Goal: Task Accomplishment & Management: Manage account settings

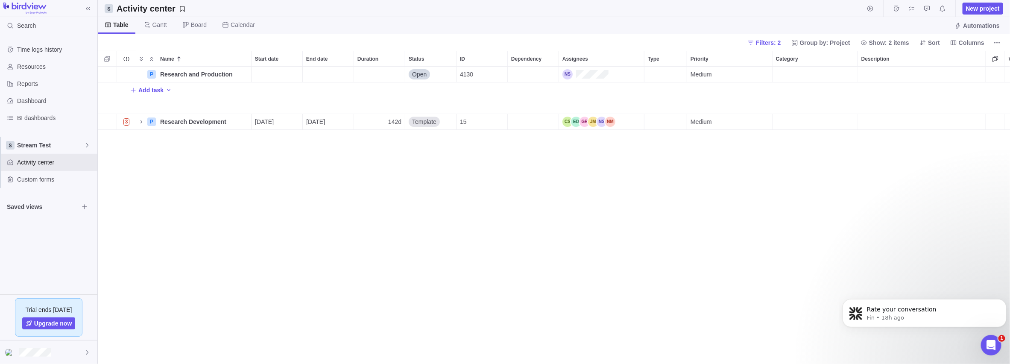
click at [998, 309] on icon "Dismiss notification" at bounding box center [997, 308] width 5 height 5
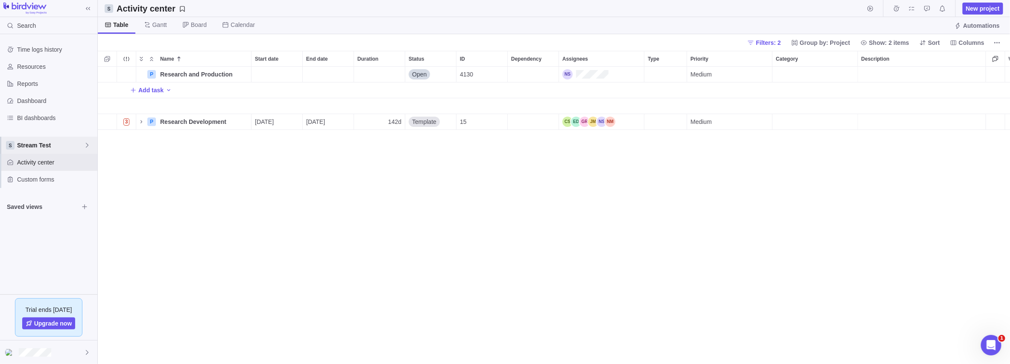
click at [86, 144] on icon at bounding box center [87, 145] width 7 height 7
click at [44, 224] on span "Stream Test" at bounding box center [49, 223] width 53 height 9
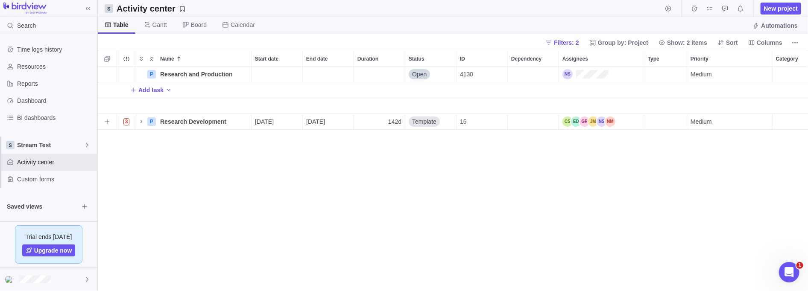
click at [140, 120] on icon "Name" at bounding box center [141, 121] width 7 height 7
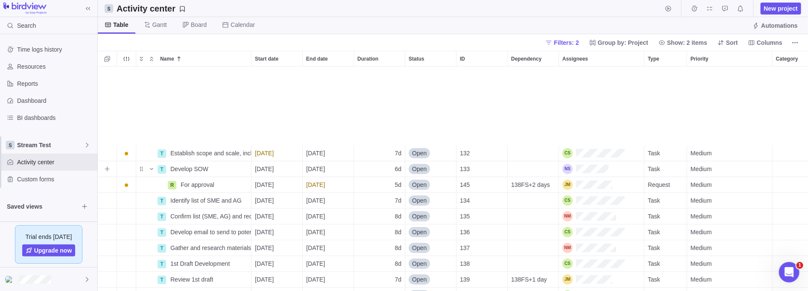
scroll to position [96, 0]
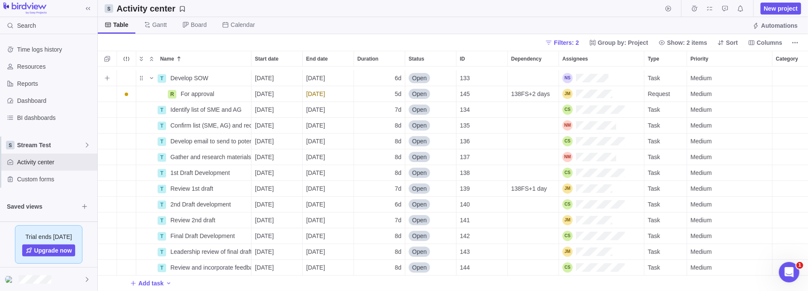
click at [198, 74] on span "Develop SOW" at bounding box center [189, 78] width 38 height 9
click at [228, 85] on div "P Research and Production Details Open 4130 Medium $0.00 $0.00 $0.00 $0.00 $0.0…" at bounding box center [453, 179] width 711 height 225
click at [0, 0] on span "Details" at bounding box center [0, 0] width 0 height 0
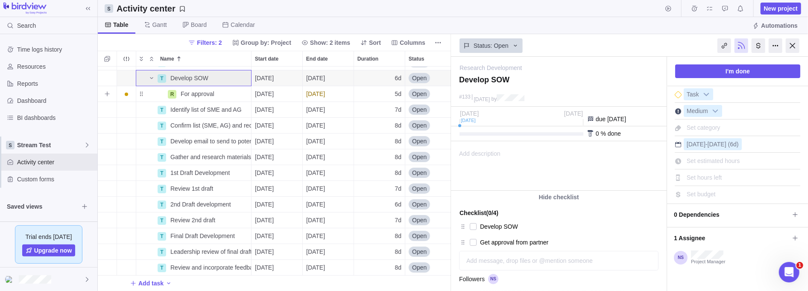
click at [197, 90] on span "For approval" at bounding box center [198, 94] width 34 height 9
click at [244, 92] on input "For approval" at bounding box center [214, 94] width 75 height 16
click at [496, 148] on body "Search Time logs history Resources Reports Dashboard BI dashboards Stream Test …" at bounding box center [404, 145] width 808 height 291
click at [0, 0] on span "Details" at bounding box center [0, 0] width 0 height 0
click at [797, 45] on div at bounding box center [793, 45] width 14 height 15
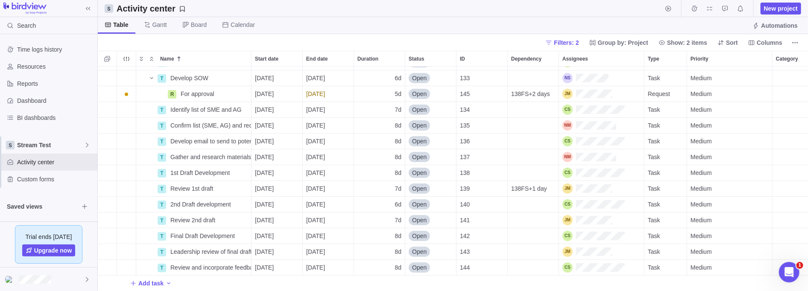
scroll to position [220, 705]
click at [0, 0] on span "Details" at bounding box center [0, 0] width 0 height 0
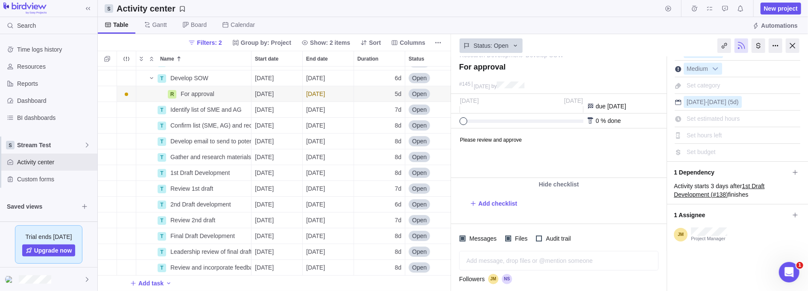
scroll to position [20, 0]
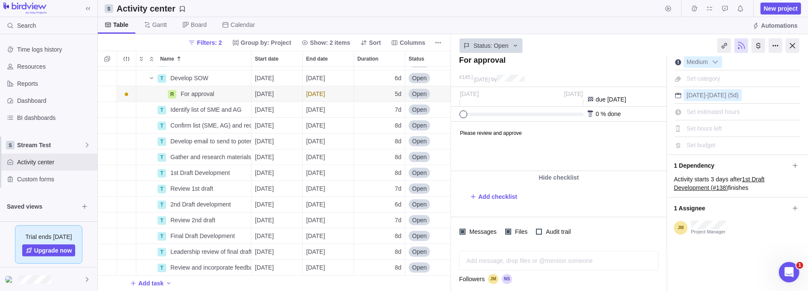
click at [759, 47] on div at bounding box center [759, 45] width 14 height 15
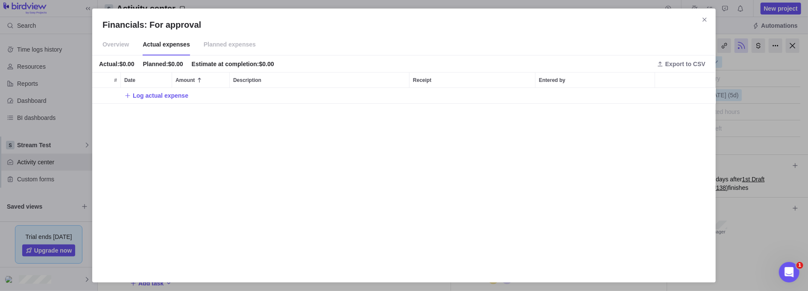
scroll to position [179, 619]
click at [108, 44] on span "Overview" at bounding box center [116, 44] width 26 height 21
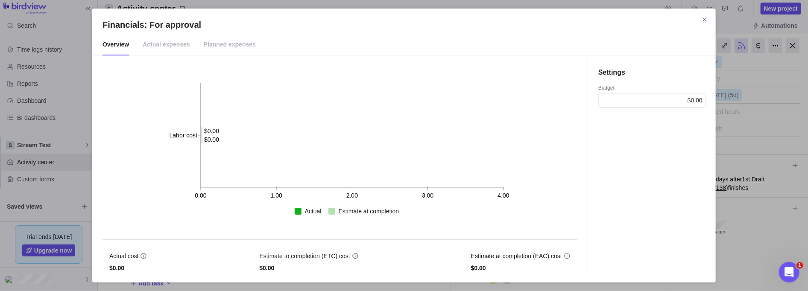
click at [210, 41] on span "Planned expenses" at bounding box center [230, 44] width 52 height 21
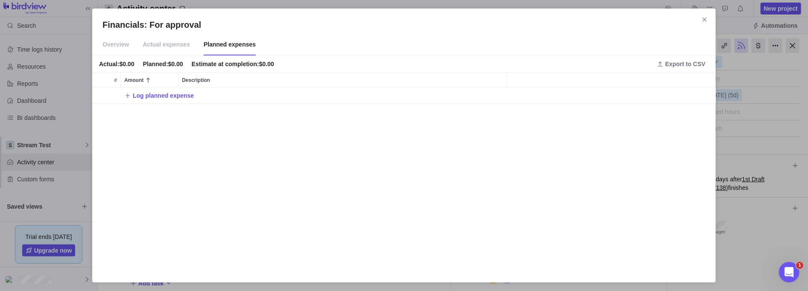
click at [703, 19] on icon "Close" at bounding box center [705, 19] width 7 height 7
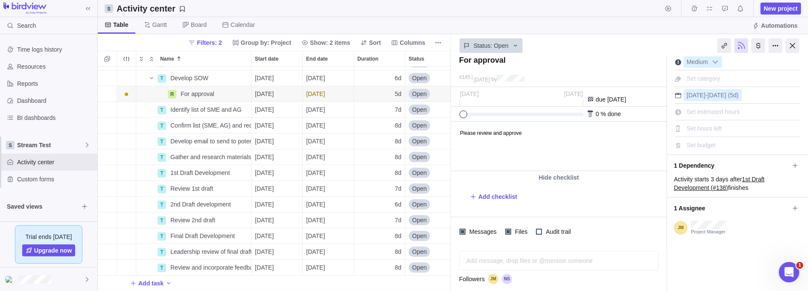
click at [759, 45] on div at bounding box center [759, 45] width 14 height 15
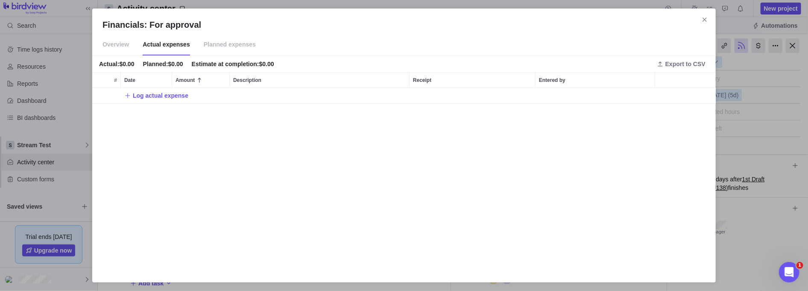
click at [115, 45] on span "Overview" at bounding box center [116, 44] width 26 height 21
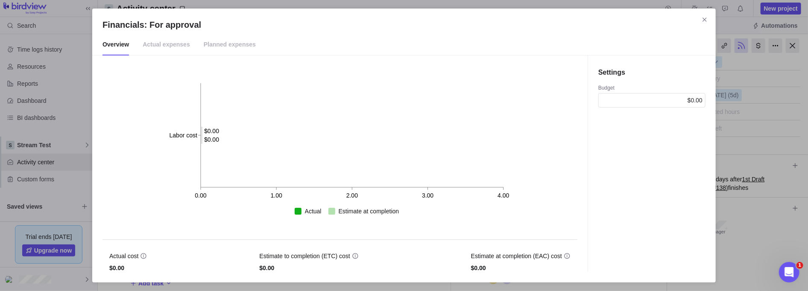
click at [204, 45] on span "Planned expenses" at bounding box center [230, 44] width 52 height 21
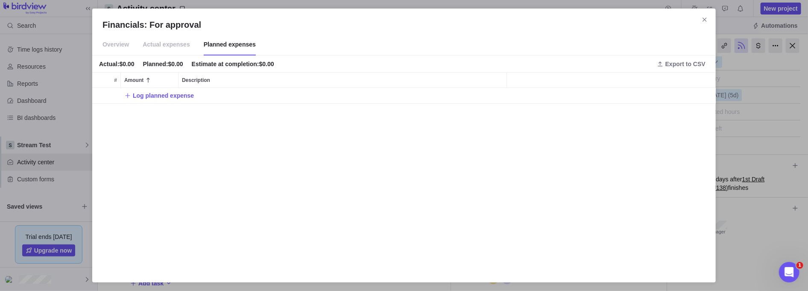
click at [151, 97] on span "Log planned expense" at bounding box center [163, 95] width 61 height 9
type input "500"
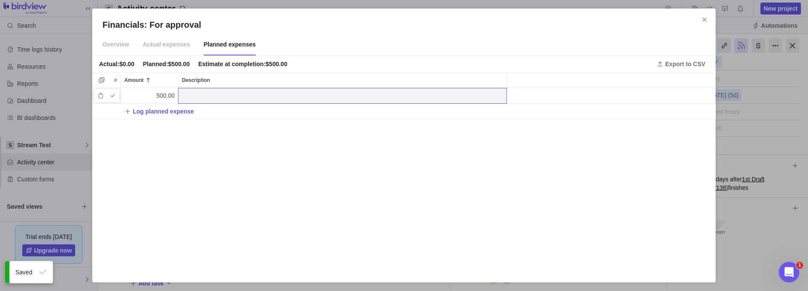
click at [219, 94] on div "Description" at bounding box center [343, 95] width 328 height 15
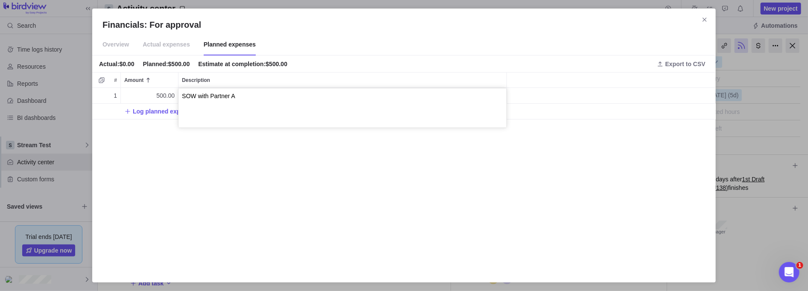
type textarea "SOW with Partner A"
click at [367, 170] on div "Financials: For approval Overview Actual expenses Planned expenses Actual : $0.…" at bounding box center [404, 145] width 808 height 291
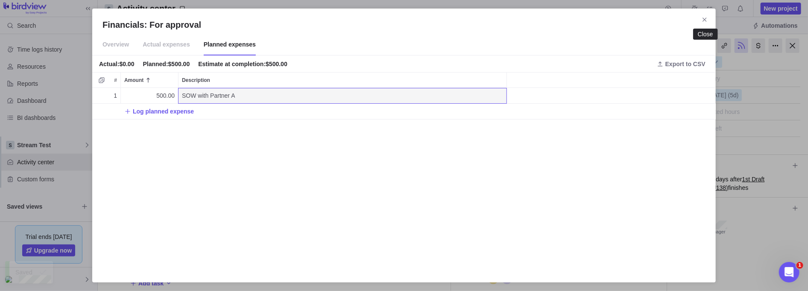
click at [705, 18] on icon "Close" at bounding box center [705, 19] width 7 height 7
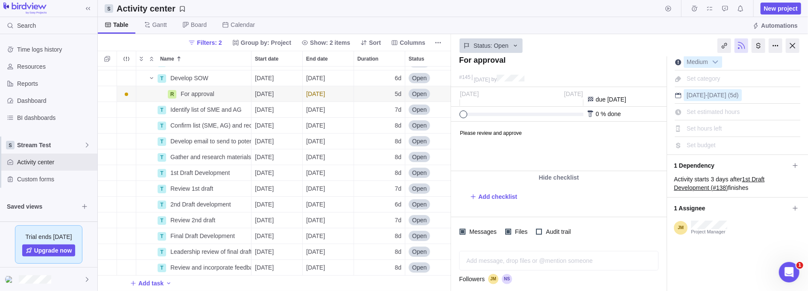
click at [760, 45] on div at bounding box center [759, 45] width 14 height 15
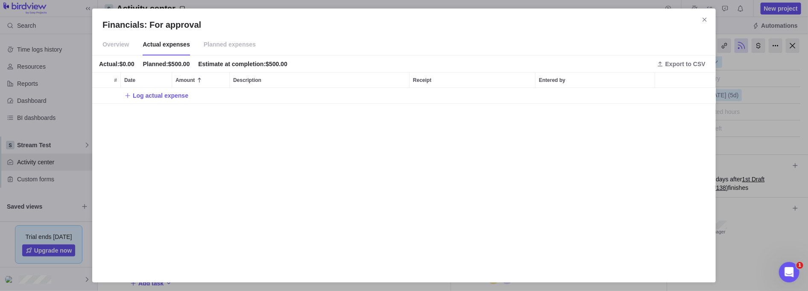
click at [213, 44] on span "Planned expenses" at bounding box center [230, 44] width 52 height 21
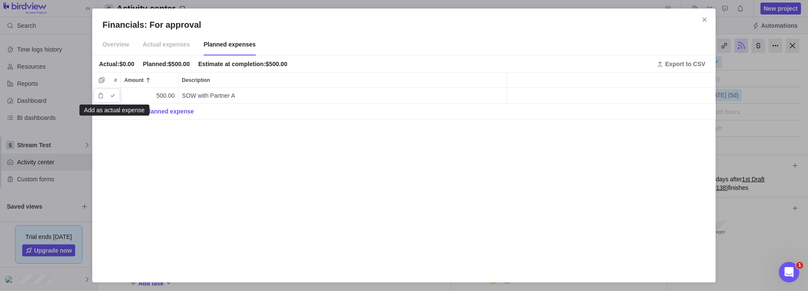
click at [114, 93] on icon "Add as actual expense" at bounding box center [112, 95] width 7 height 7
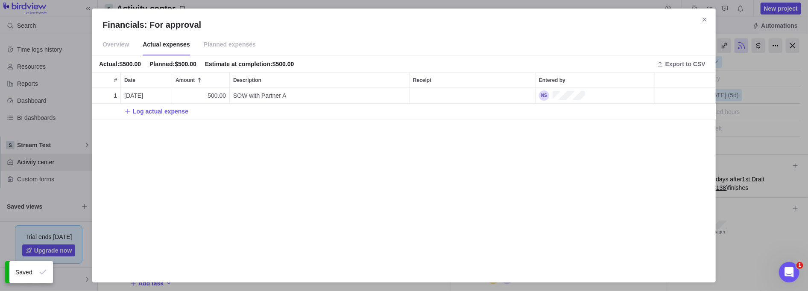
click at [222, 41] on span "Planned expenses" at bounding box center [230, 44] width 52 height 21
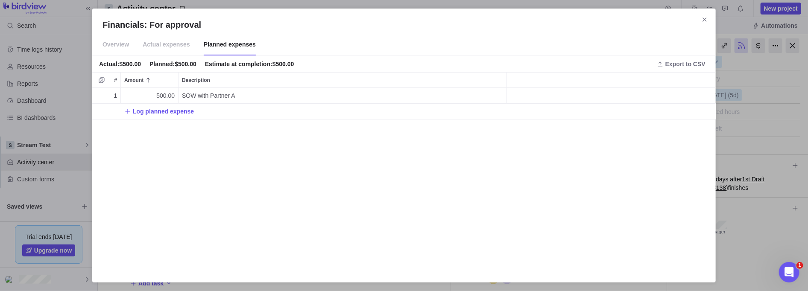
click at [164, 44] on span "Actual expenses" at bounding box center [166, 44] width 47 height 21
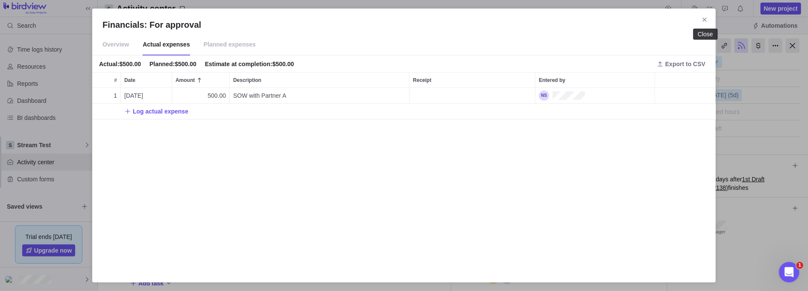
click at [705, 18] on icon "Close" at bounding box center [705, 19] width 7 height 7
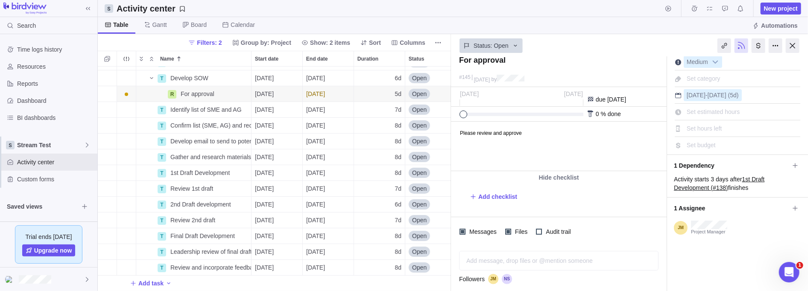
click at [538, 230] on div at bounding box center [539, 232] width 6 height 6
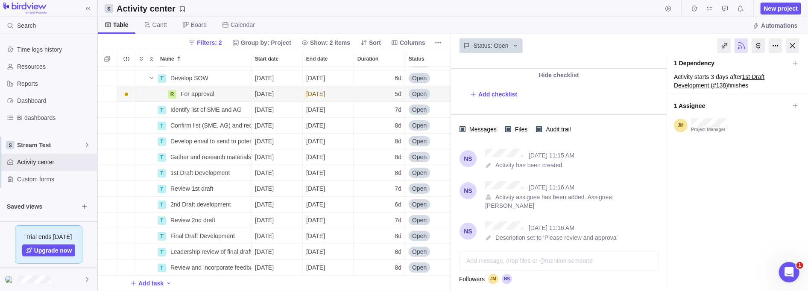
scroll to position [20, 0]
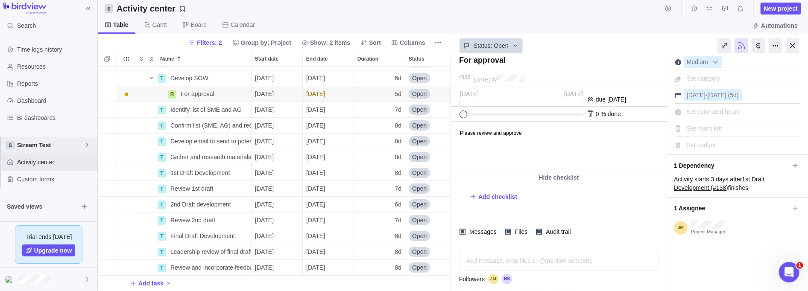
click at [86, 143] on icon at bounding box center [87, 145] width 3 height 5
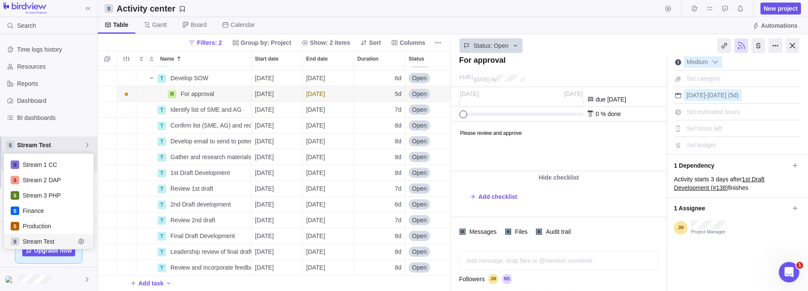
scroll to position [90, 85]
click at [52, 225] on span "Production" at bounding box center [49, 226] width 53 height 9
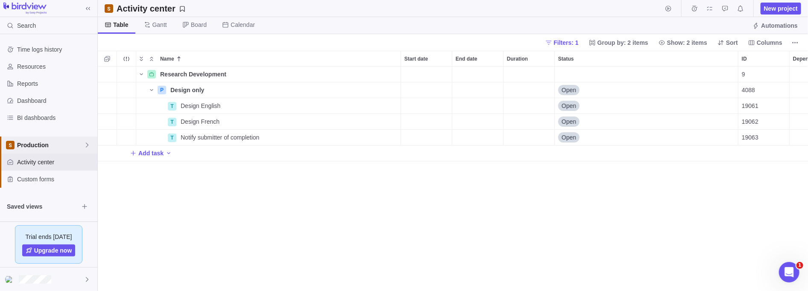
scroll to position [220, 705]
click at [141, 73] on icon "Name" at bounding box center [141, 74] width 7 height 7
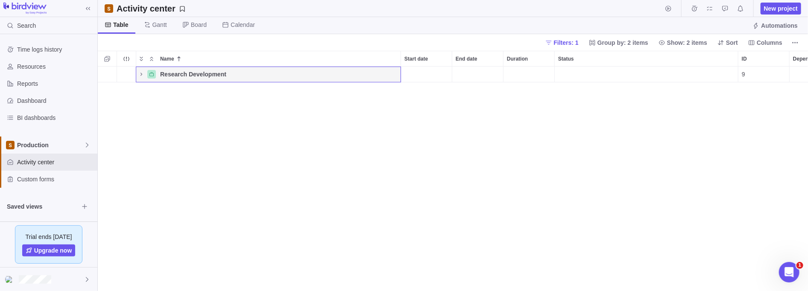
click at [141, 73] on icon "Name" at bounding box center [141, 74] width 7 height 7
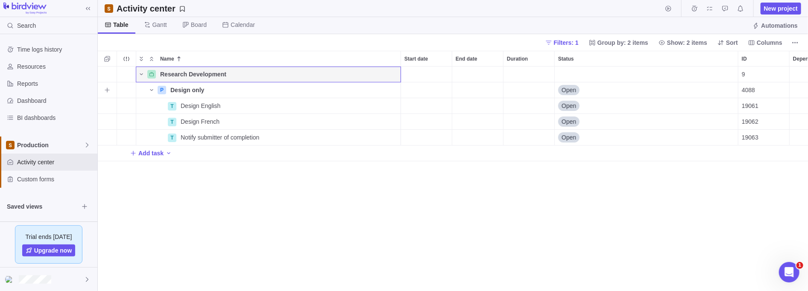
click at [150, 89] on icon "Name" at bounding box center [151, 90] width 3 height 2
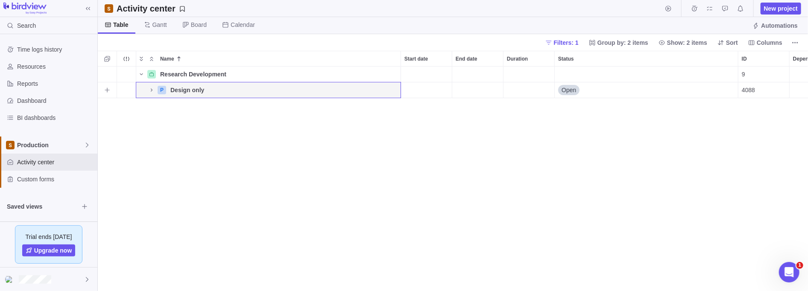
click at [150, 89] on icon "Name" at bounding box center [151, 90] width 7 height 7
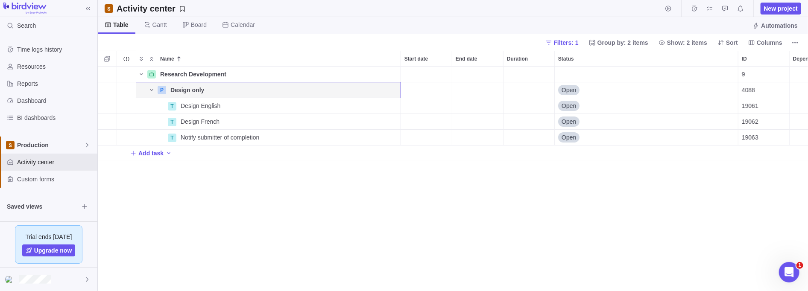
click at [142, 71] on icon "Name" at bounding box center [141, 74] width 7 height 7
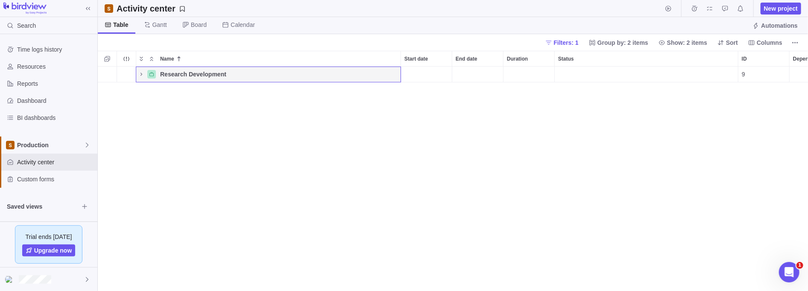
click at [142, 71] on icon "Name" at bounding box center [141, 74] width 7 height 7
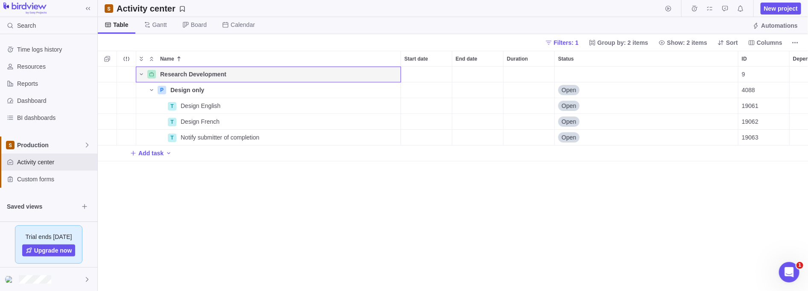
click at [0, 0] on span "Details" at bounding box center [0, 0] width 0 height 0
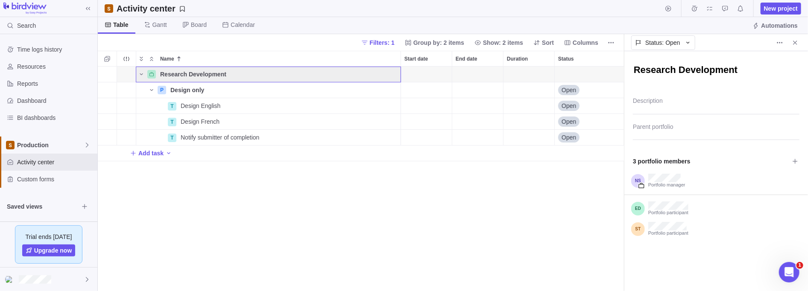
type textarea "x"
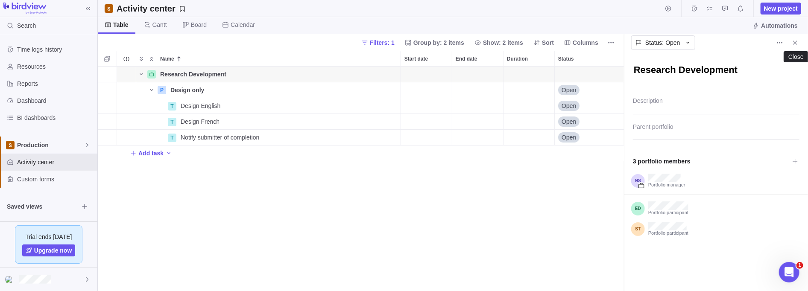
click at [796, 44] on icon "Close" at bounding box center [795, 42] width 7 height 7
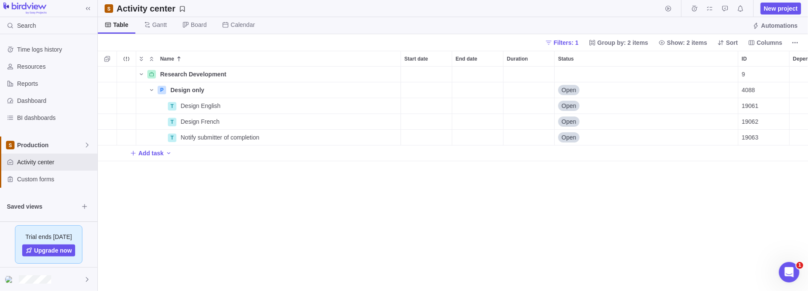
scroll to position [220, 705]
click at [85, 145] on icon at bounding box center [87, 145] width 7 height 7
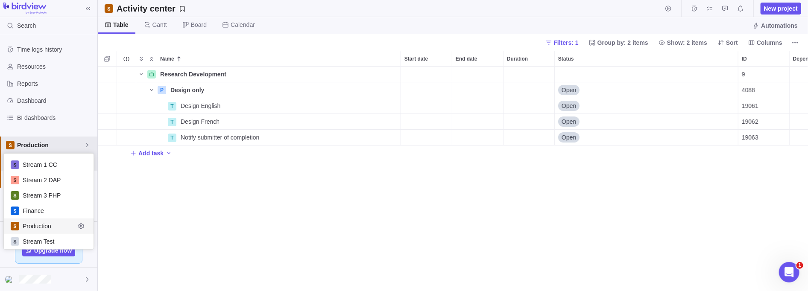
scroll to position [90, 85]
click at [389, 215] on body "Search Time logs history Resources Reports Dashboard BI dashboards Production A…" at bounding box center [404, 145] width 808 height 291
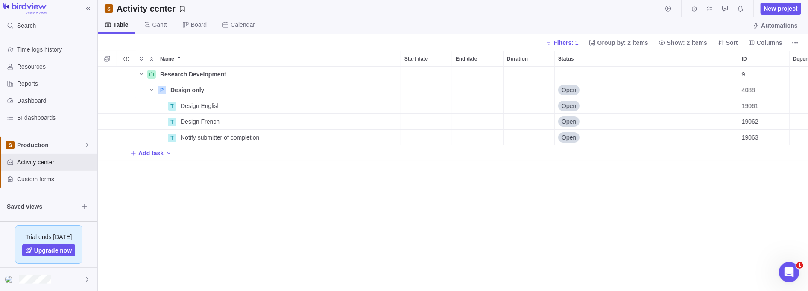
click at [576, 44] on span "Filters: 1" at bounding box center [566, 42] width 25 height 9
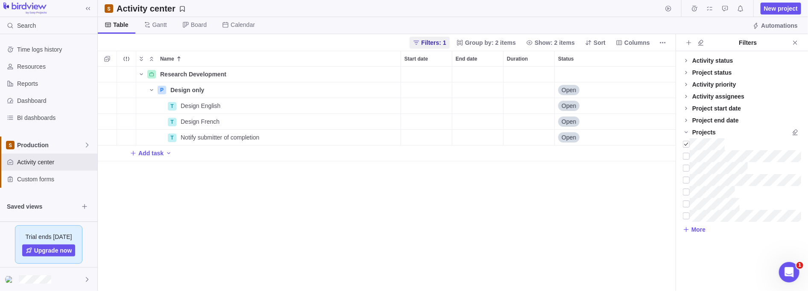
scroll to position [220, 573]
click at [687, 143] on div at bounding box center [686, 144] width 7 height 12
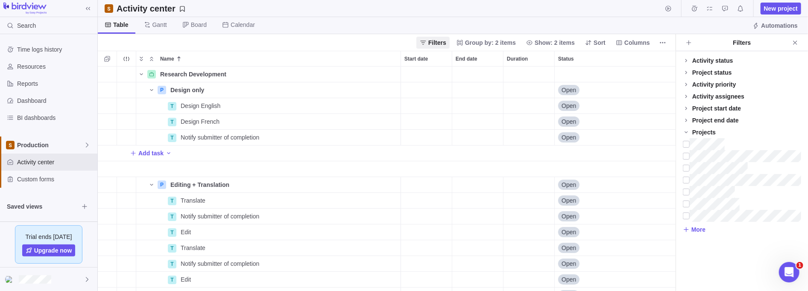
click at [801, 41] on span "Close" at bounding box center [796, 43] width 12 height 12
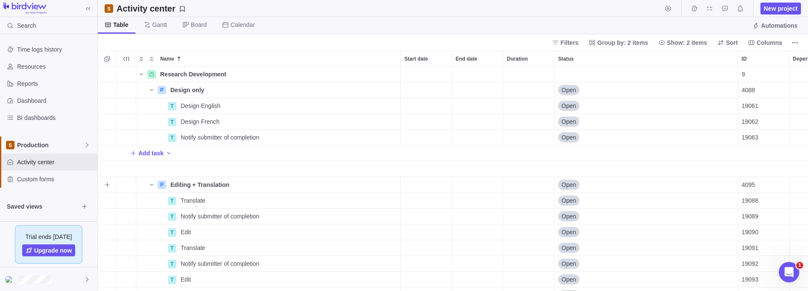
click at [151, 182] on icon "Name" at bounding box center [151, 185] width 7 height 7
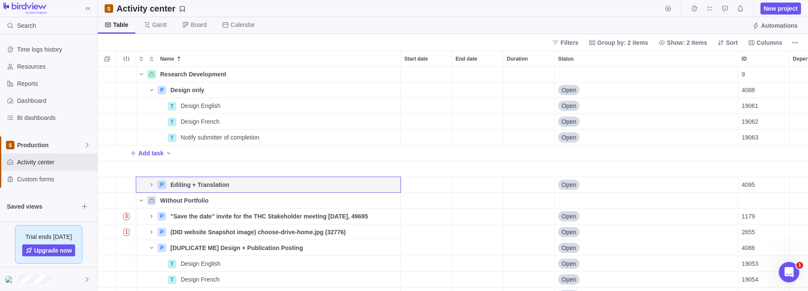
click at [142, 200] on icon "Name" at bounding box center [141, 200] width 7 height 7
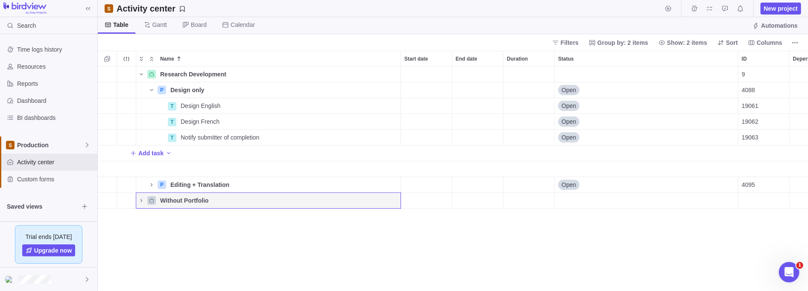
click at [142, 200] on icon "Name" at bounding box center [141, 200] width 7 height 7
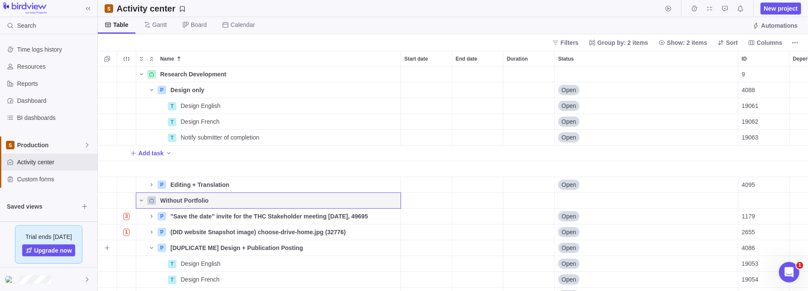
click at [151, 246] on icon "Name" at bounding box center [151, 248] width 7 height 7
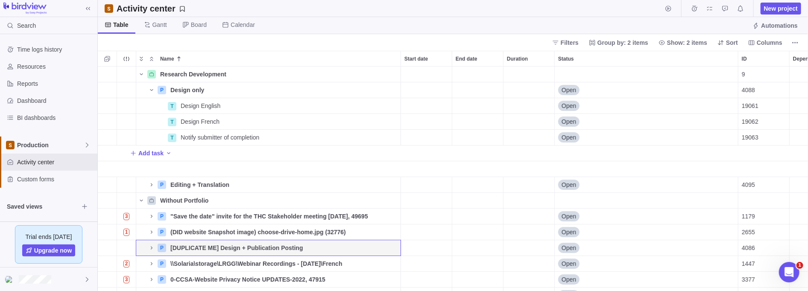
click at [142, 197] on icon "Name" at bounding box center [141, 200] width 7 height 7
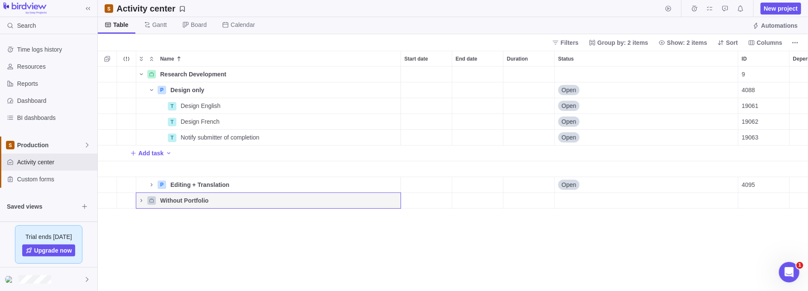
click at [142, 197] on icon "Name" at bounding box center [141, 200] width 7 height 7
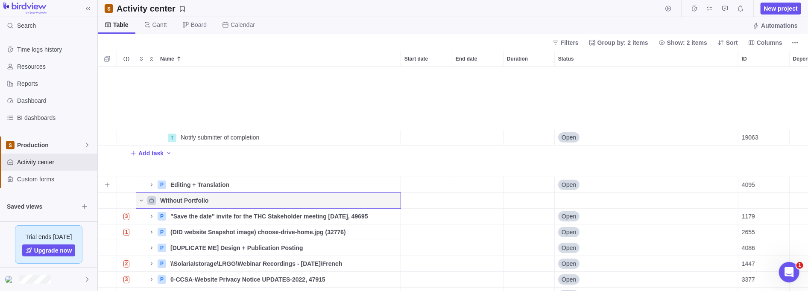
scroll to position [103, 0]
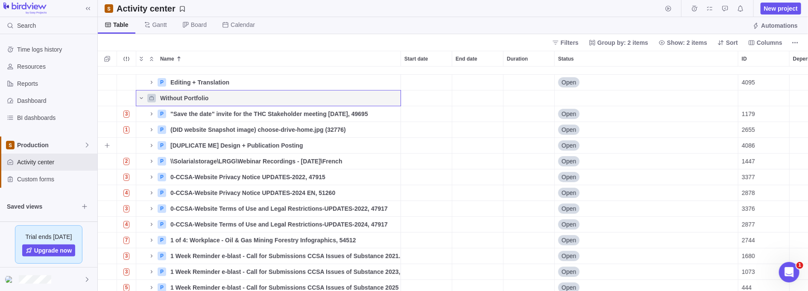
click at [151, 147] on icon "Name" at bounding box center [151, 145] width 7 height 7
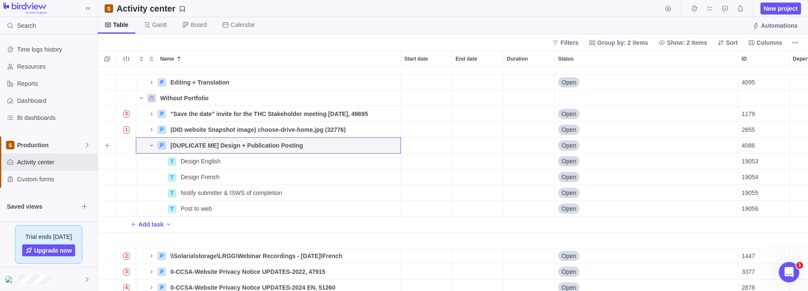
click at [151, 143] on icon "Name" at bounding box center [151, 145] width 7 height 7
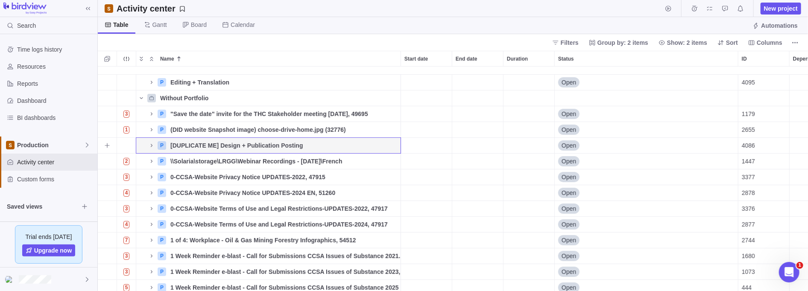
scroll to position [0, 0]
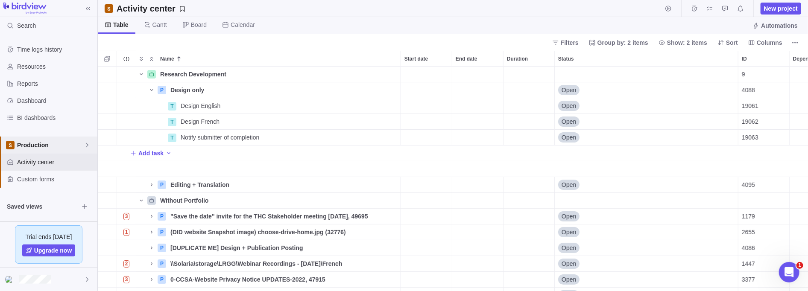
click at [46, 142] on span "Production" at bounding box center [50, 145] width 67 height 9
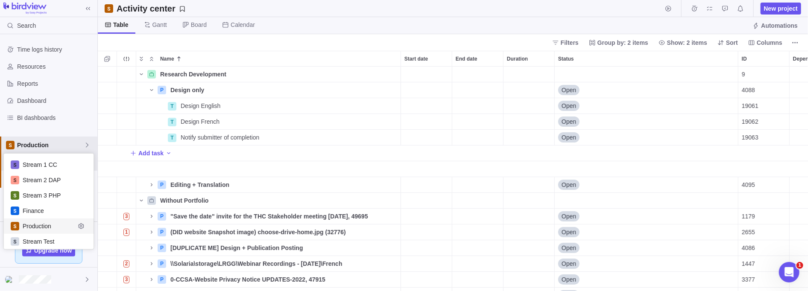
scroll to position [90, 85]
click at [45, 237] on div "Stream Test" at bounding box center [49, 241] width 90 height 15
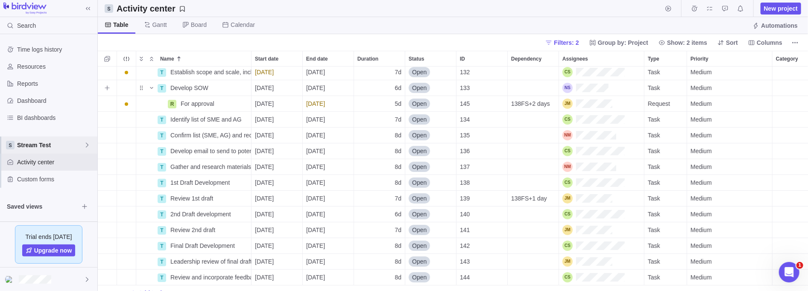
scroll to position [96, 0]
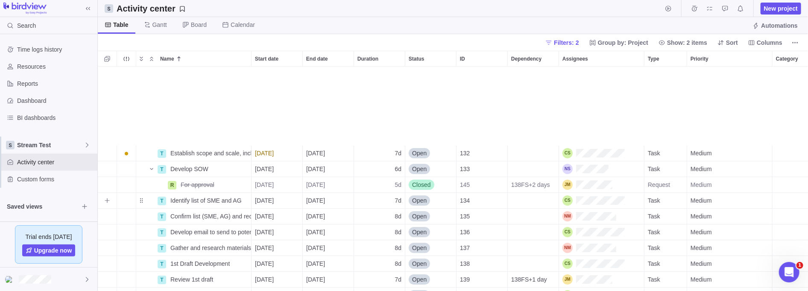
scroll to position [96, 0]
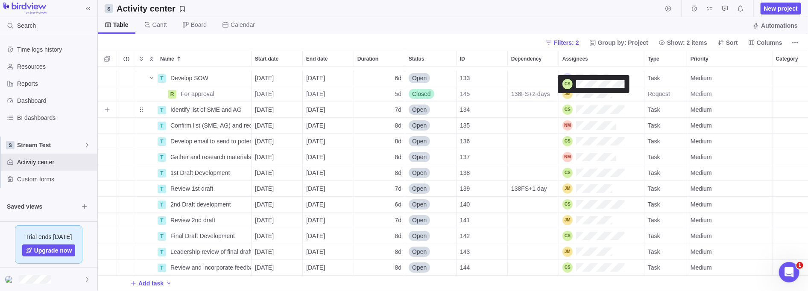
click at [595, 106] on div "Assignees" at bounding box center [594, 110] width 62 height 10
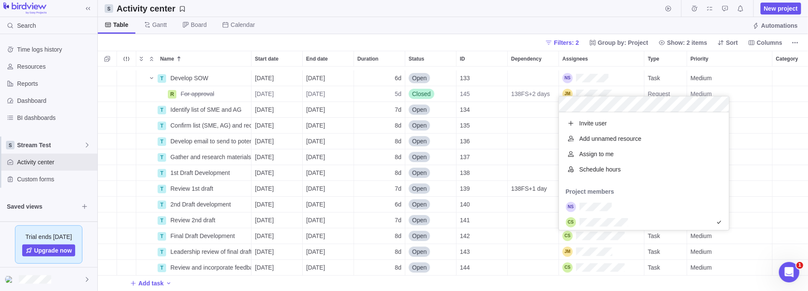
scroll to position [113, 165]
click at [781, 101] on div "T Develop SOW Details [DATE] [DATE] 6d Open 133 Task Medium 3 $500.00 $1,500.00…" at bounding box center [453, 179] width 711 height 225
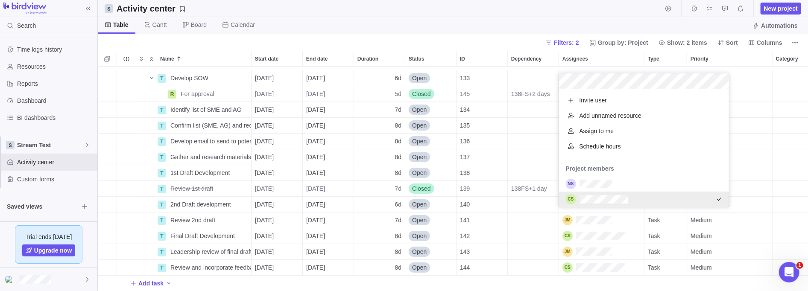
scroll to position [31, 0]
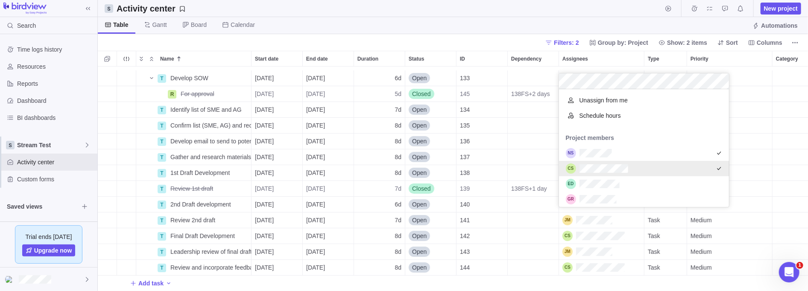
click at [717, 167] on icon "grid" at bounding box center [719, 168] width 4 height 3
click at [775, 165] on div "T Develop SOW Details [DATE] [DATE] 6d Open 133 Task Medium 3 $500.00 $1,500.00…" at bounding box center [453, 179] width 711 height 225
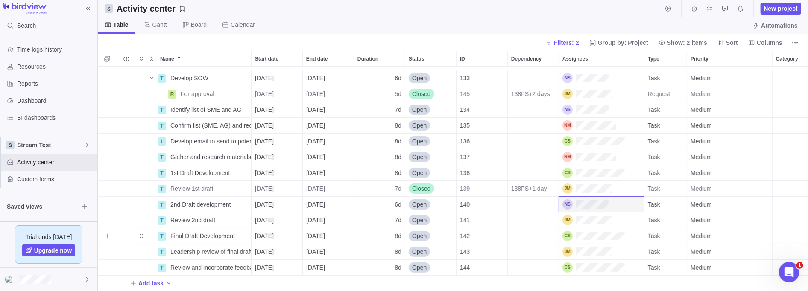
click at [609, 231] on div "Assignees" at bounding box center [594, 236] width 62 height 10
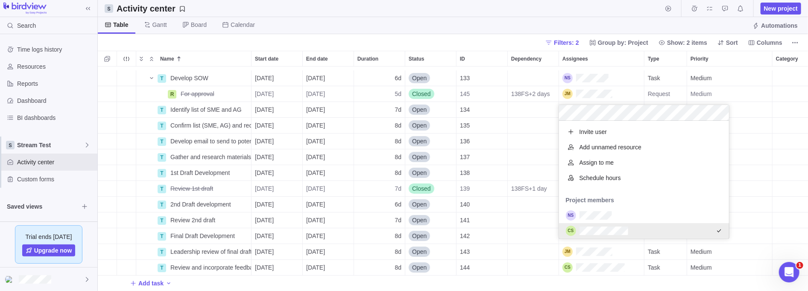
scroll to position [113, 165]
click at [784, 185] on div "T Develop SOW Details [DATE] [DATE] 6d Open 133 Task Medium 3 $500.00 $1,500.00…" at bounding box center [453, 179] width 711 height 225
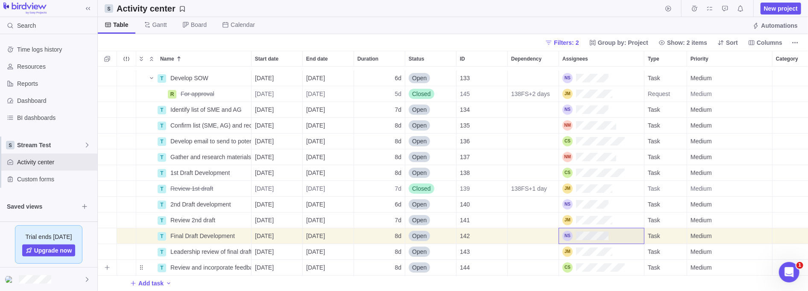
click at [610, 265] on div "Assignees" at bounding box center [594, 268] width 62 height 10
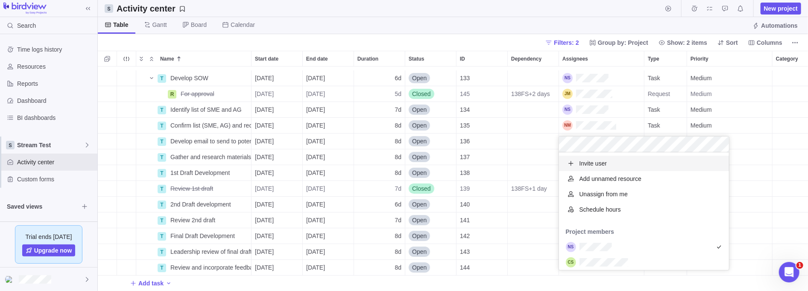
click at [793, 178] on div "T Develop SOW Details [DATE] [DATE] 6d Open 133 Task Medium 3 $500.00 $1,500.00…" at bounding box center [453, 179] width 711 height 225
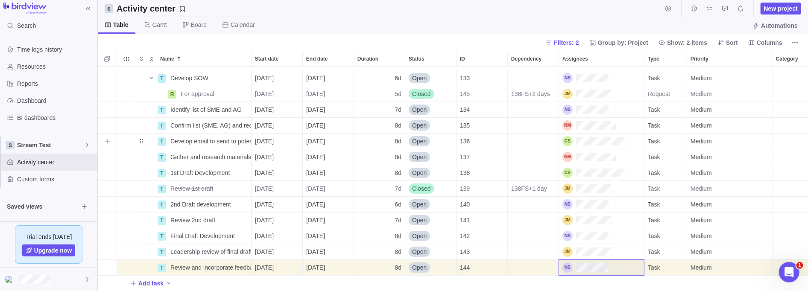
click at [616, 137] on div "Assignees" at bounding box center [594, 141] width 62 height 10
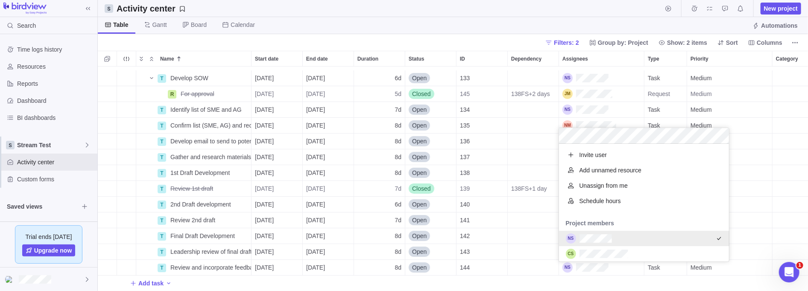
click at [784, 164] on div "T Develop SOW Details [DATE] [DATE] 6d Open 133 Task Medium 3 $500.00 $1,500.00…" at bounding box center [453, 179] width 711 height 225
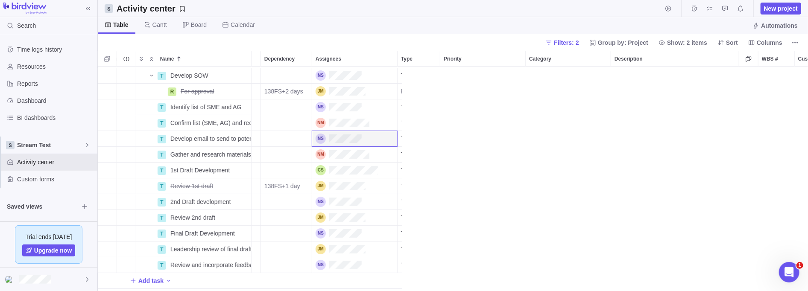
scroll to position [220, 705]
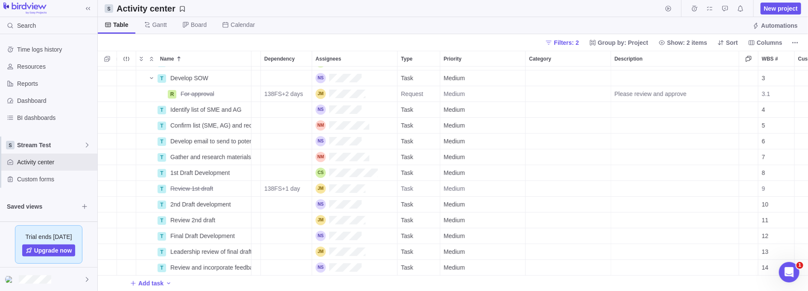
click at [80, 279] on div at bounding box center [48, 279] width 97 height 23
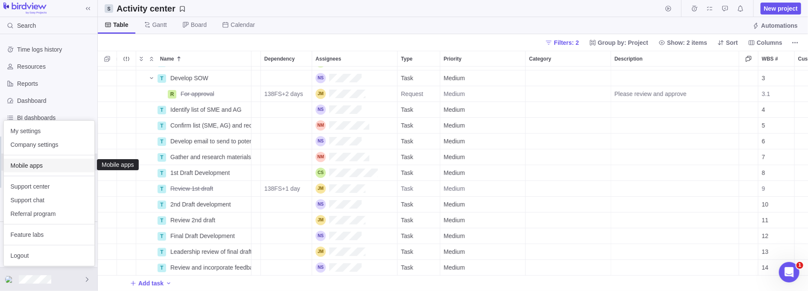
click at [43, 167] on span "Mobile apps" at bounding box center [49, 165] width 77 height 9
